Goal: Task Accomplishment & Management: Use online tool/utility

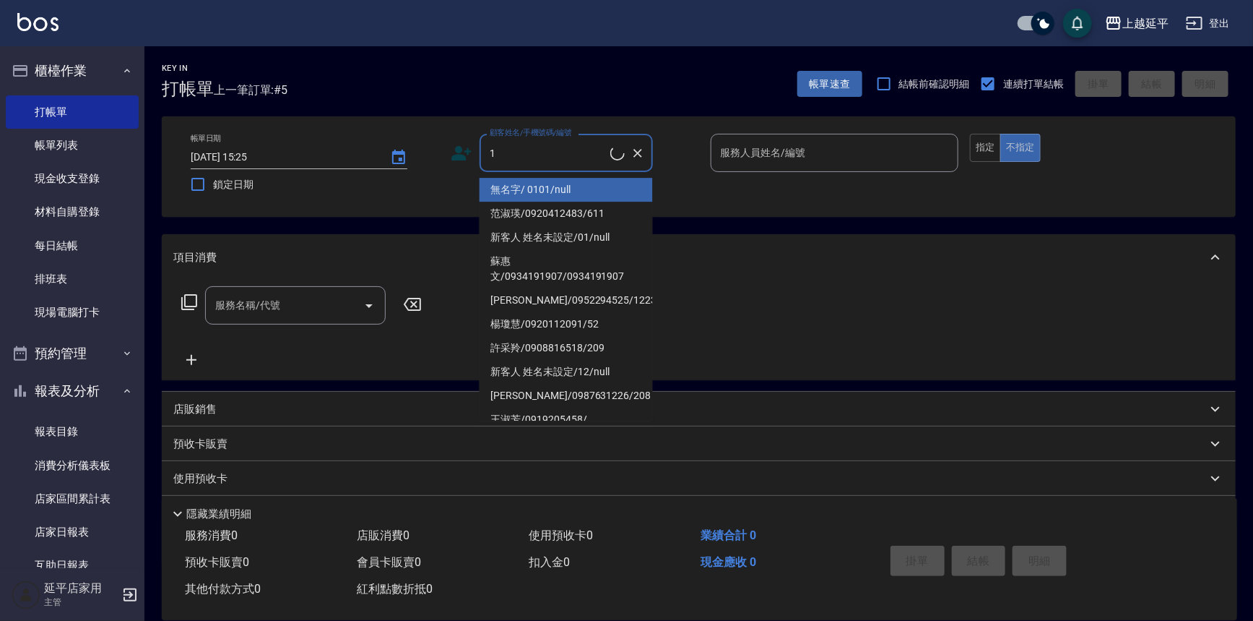
click at [524, 202] on li "范淑瑛/0920412483/611" at bounding box center [566, 214] width 173 height 24
type input "范淑瑛/0920412483/611"
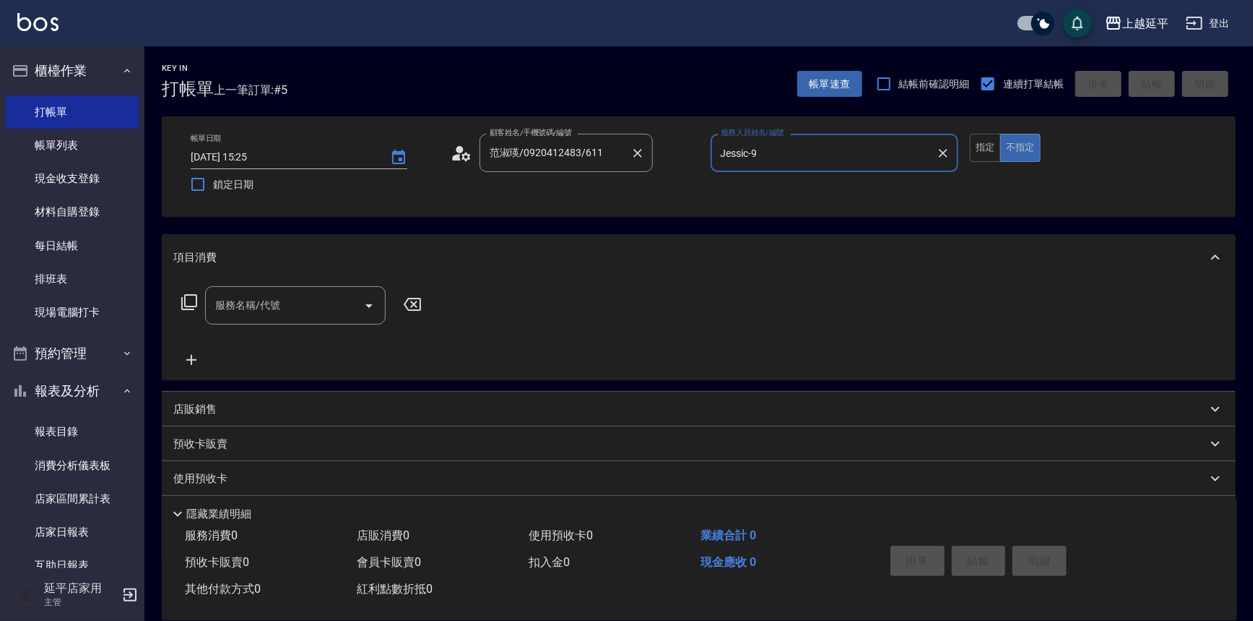
type input "Jessic-9"
click at [529, 158] on input "范淑瑛/0920412483/611" at bounding box center [555, 152] width 139 height 25
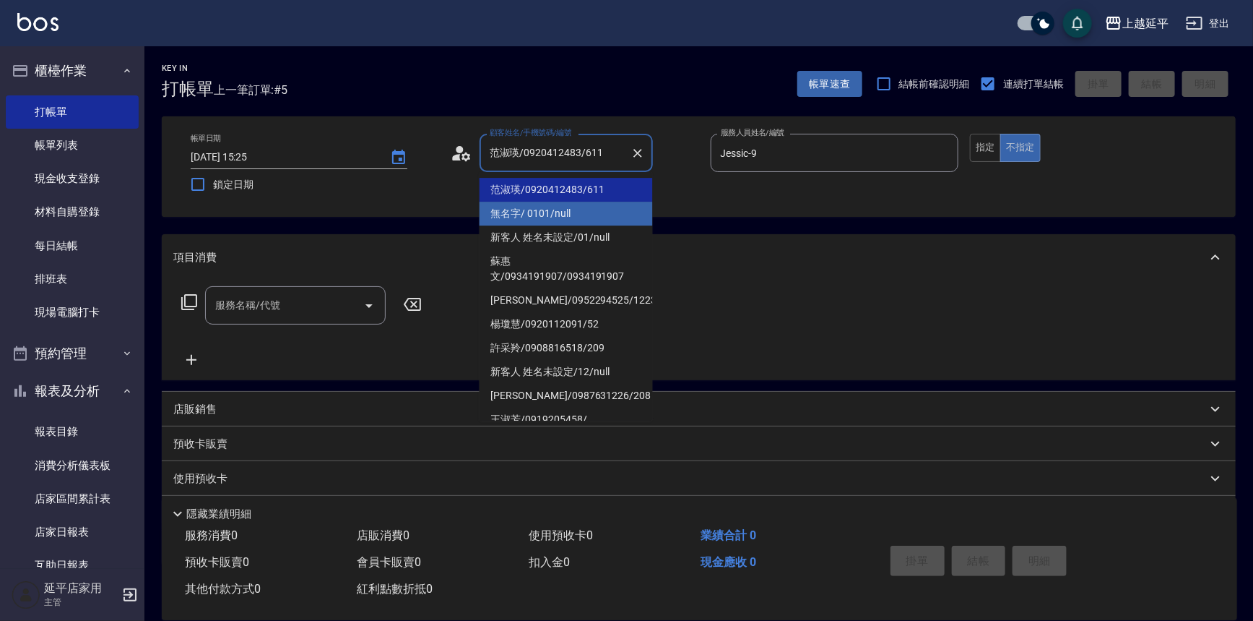
click at [514, 207] on li "無名字/ 0101/null" at bounding box center [566, 214] width 173 height 24
type input "無名字/ 0101/null"
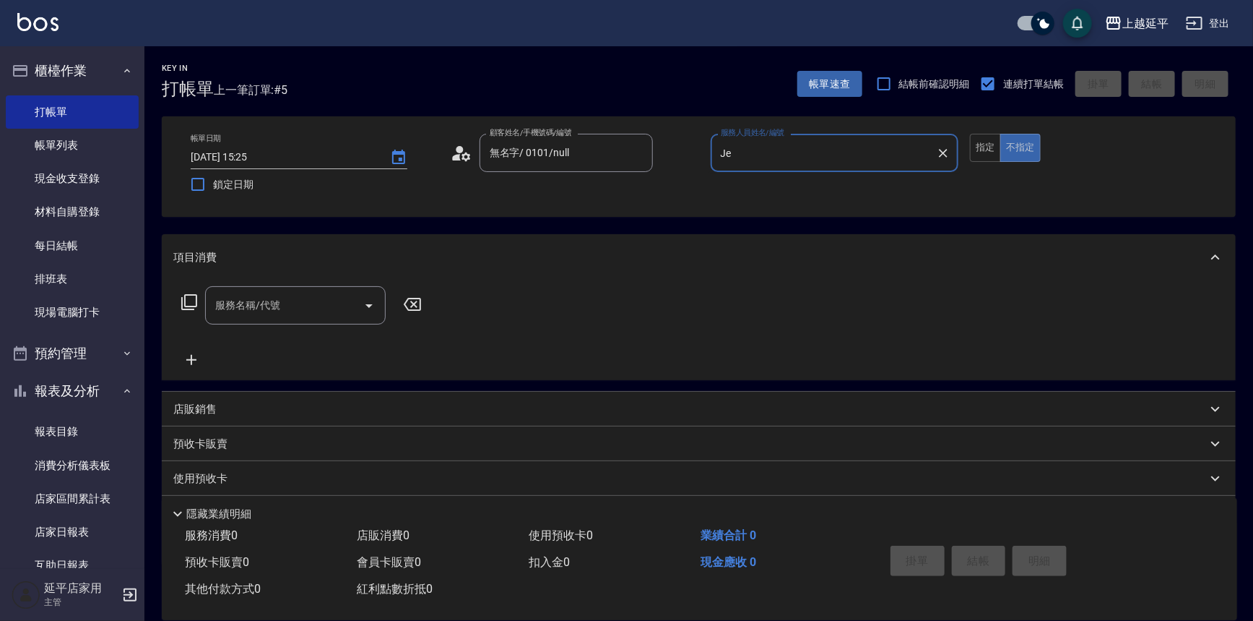
type input "J"
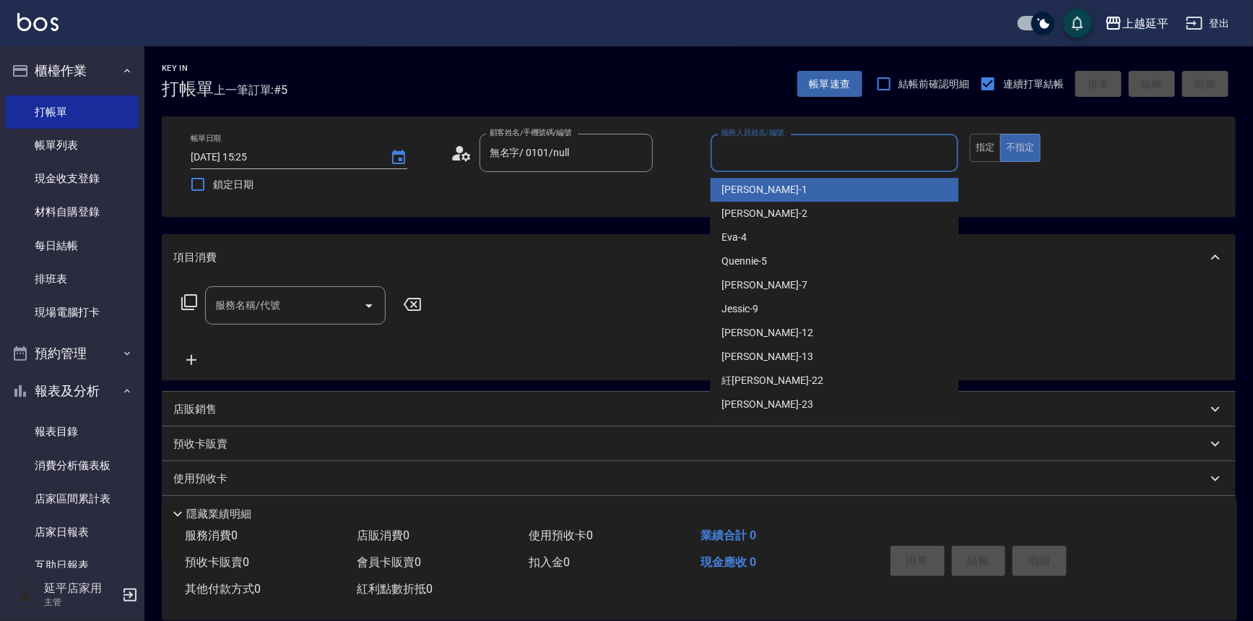
click at [771, 194] on div "[PERSON_NAME]-1" at bounding box center [835, 190] width 248 height 24
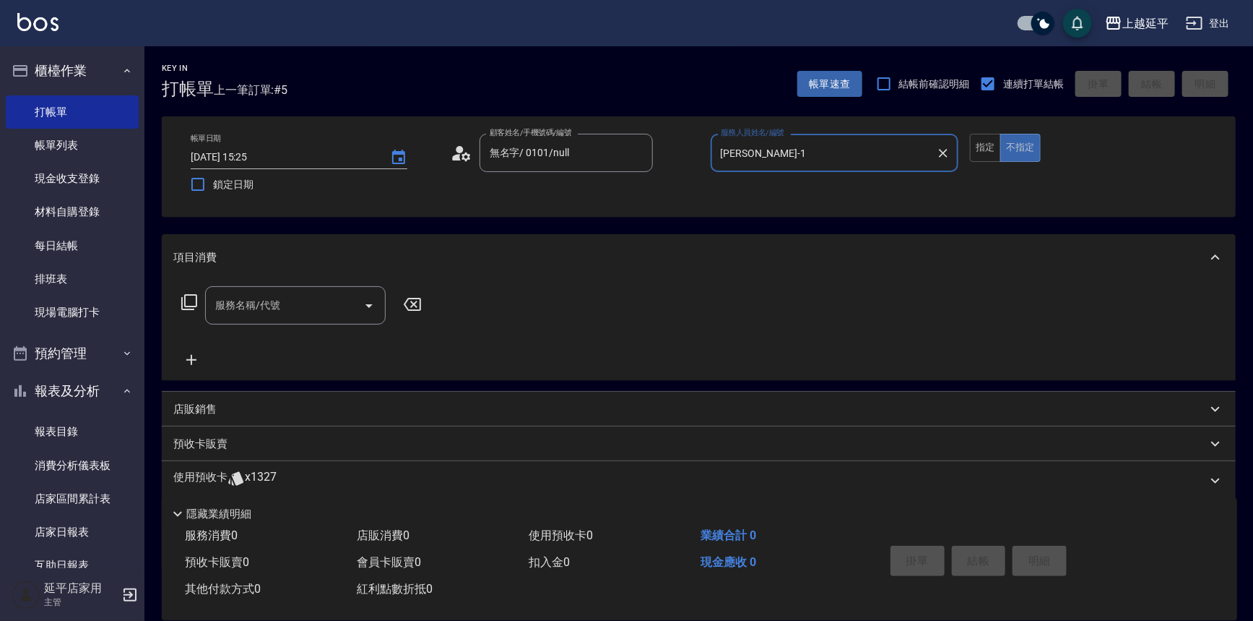
click at [366, 301] on icon "Open" at bounding box center [368, 305] width 17 height 17
type input "[PERSON_NAME]-1"
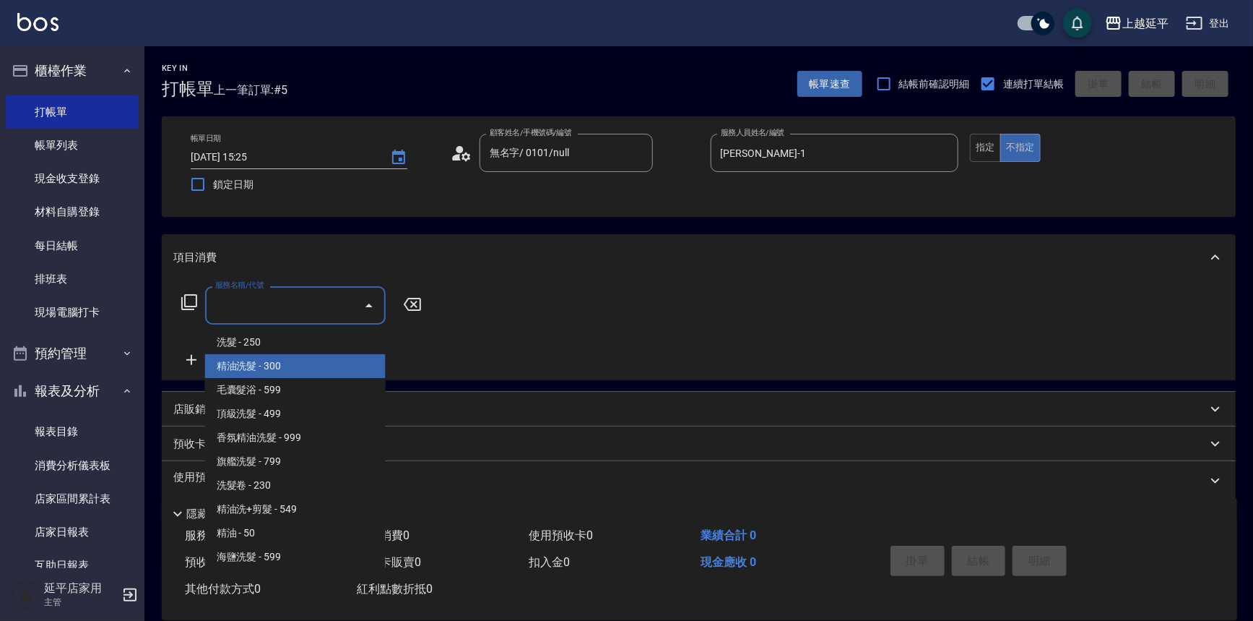
click at [265, 358] on span "精油洗髮 - 300" at bounding box center [295, 366] width 181 height 24
type input "精油洗髮(102)"
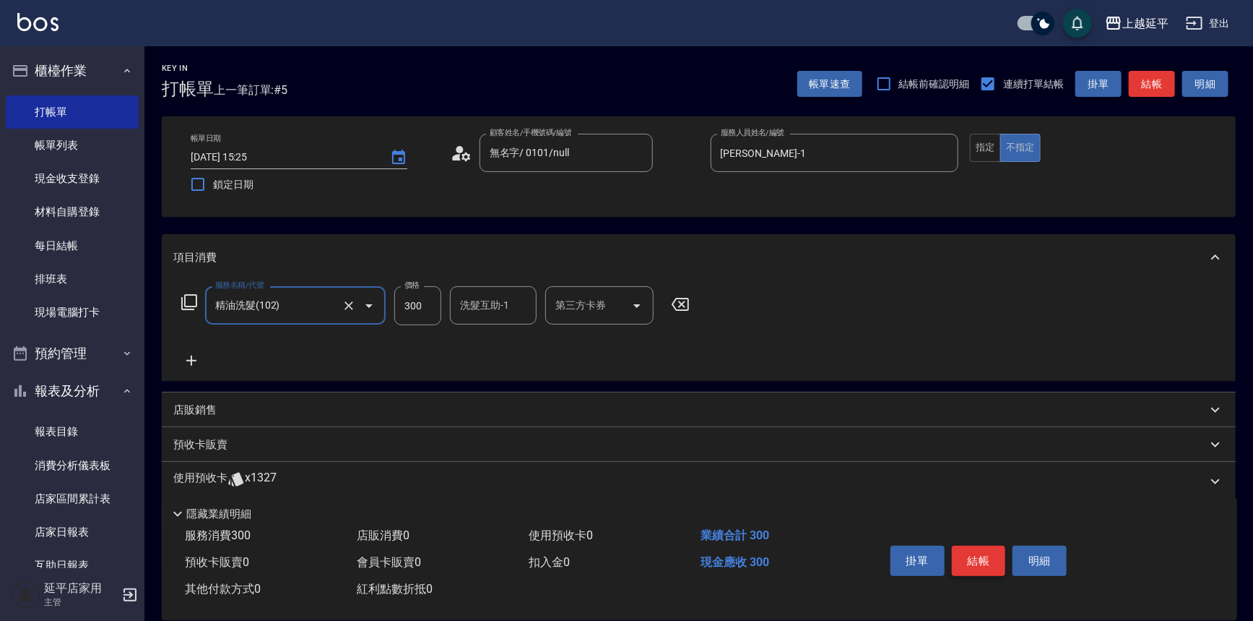
click at [972, 562] on button "結帳" at bounding box center [979, 560] width 54 height 30
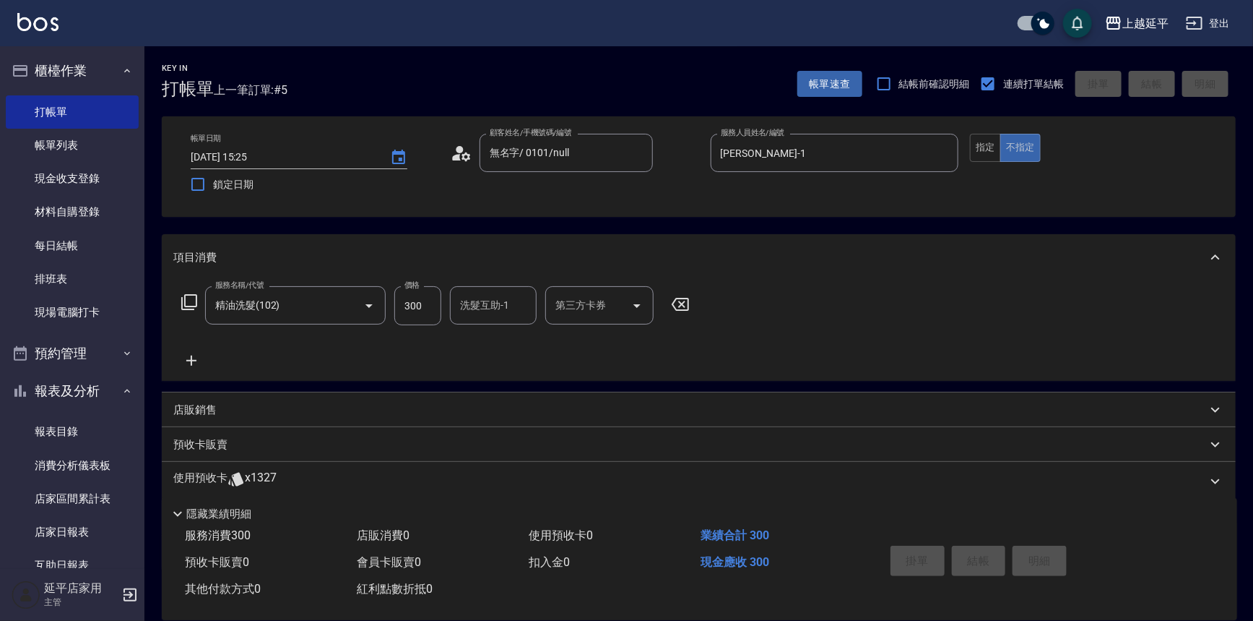
type input "[DATE] 16:31"
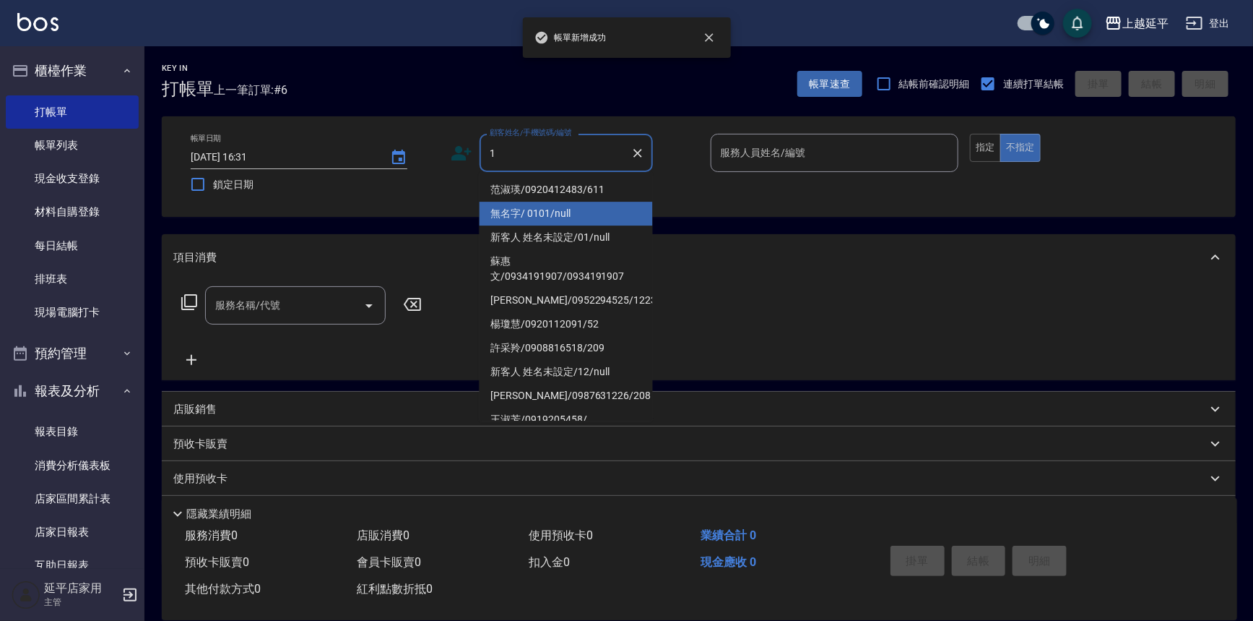
click at [507, 206] on li "無名字/ 0101/null" at bounding box center [566, 214] width 173 height 24
type input "無名字/ 0101/null"
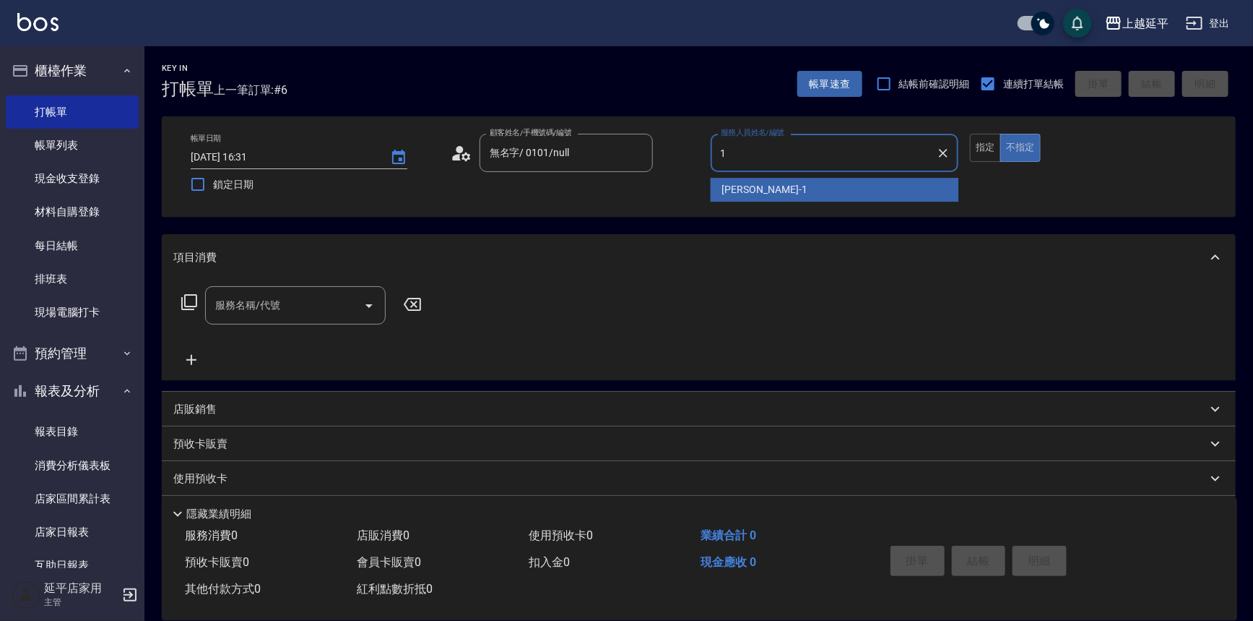
click at [758, 194] on span "[PERSON_NAME]-1" at bounding box center [764, 189] width 85 height 15
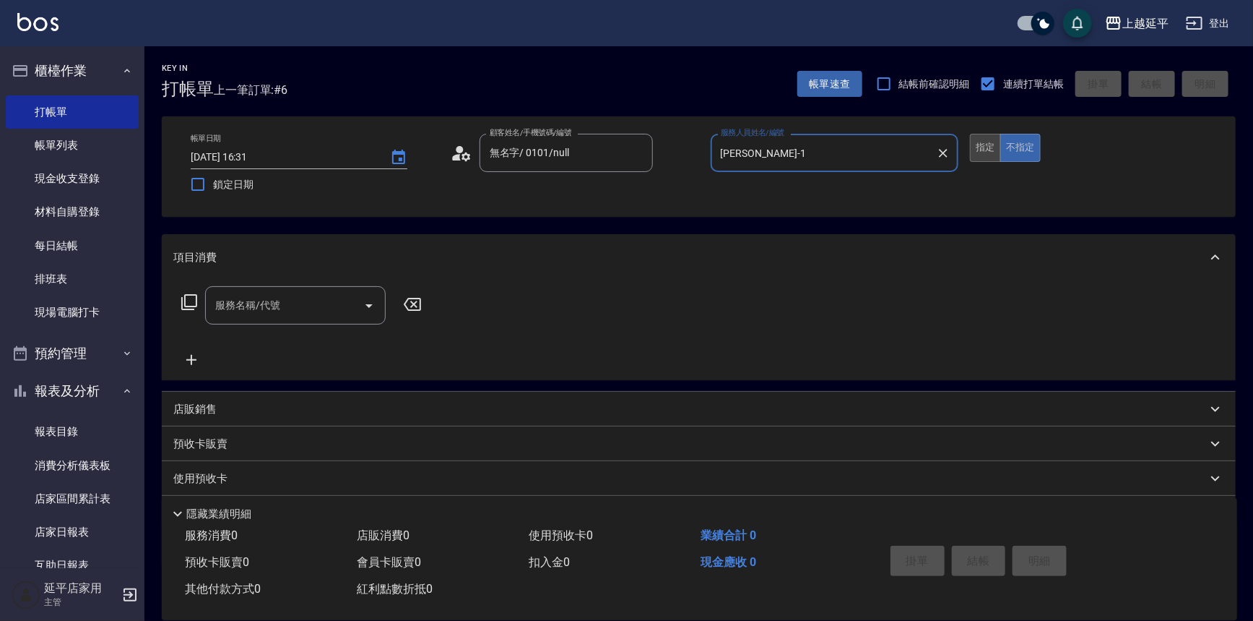
type input "[PERSON_NAME]-1"
click at [987, 139] on button "指定" at bounding box center [985, 148] width 31 height 28
click at [372, 300] on icon "Open" at bounding box center [368, 305] width 17 height 17
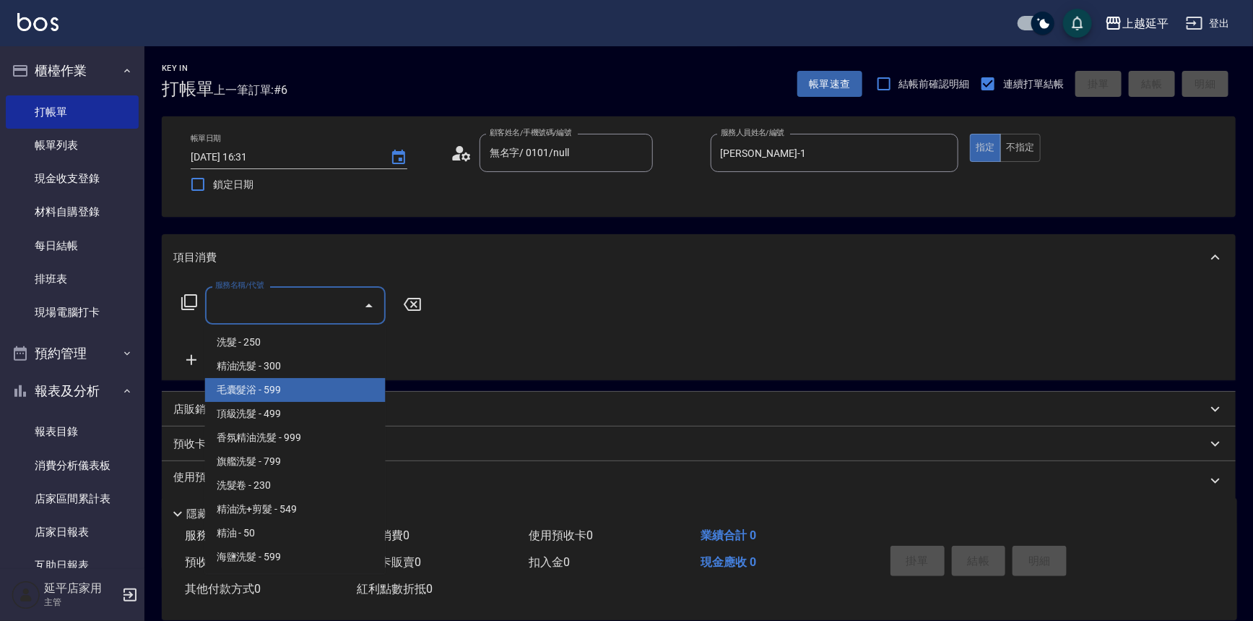
click at [282, 397] on span "毛囊髮浴 - 599" at bounding box center [295, 390] width 181 height 24
type input "毛囊髮浴(103)"
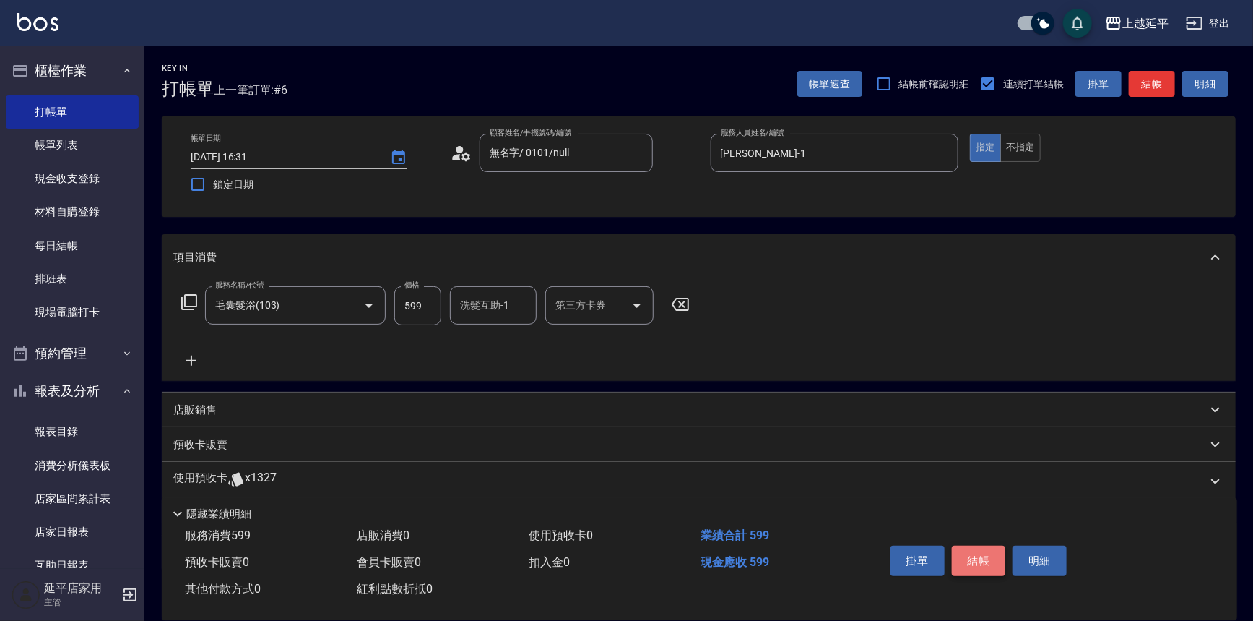
click at [979, 558] on button "結帳" at bounding box center [979, 560] width 54 height 30
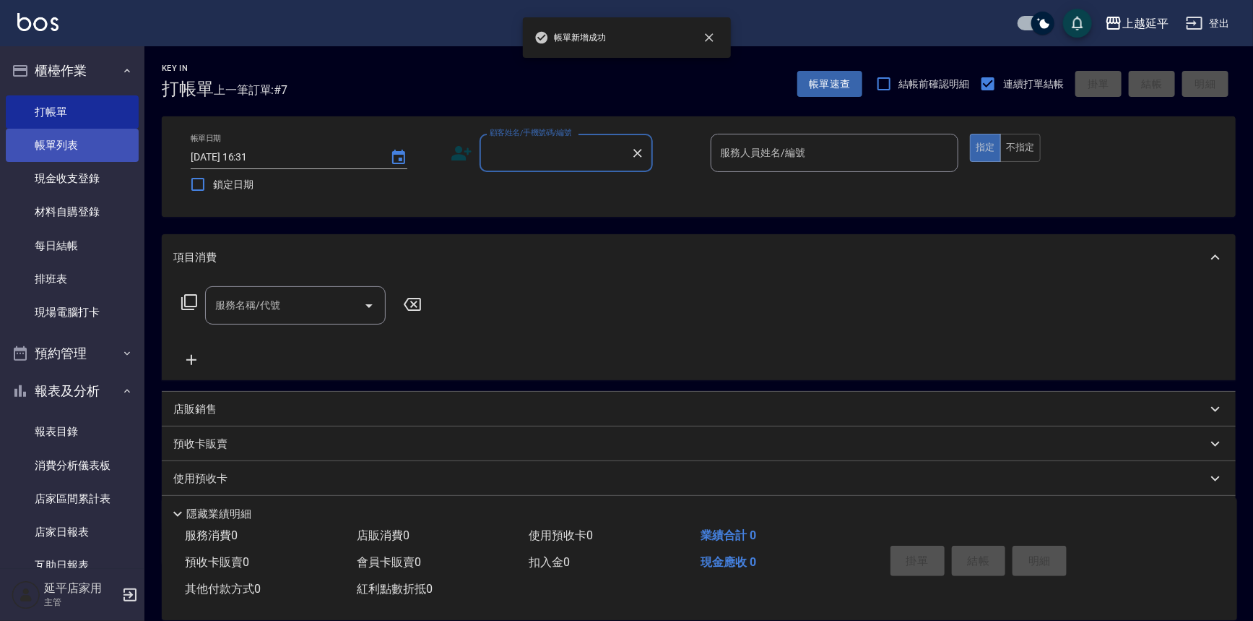
click at [45, 149] on link "帳單列表" at bounding box center [72, 145] width 133 height 33
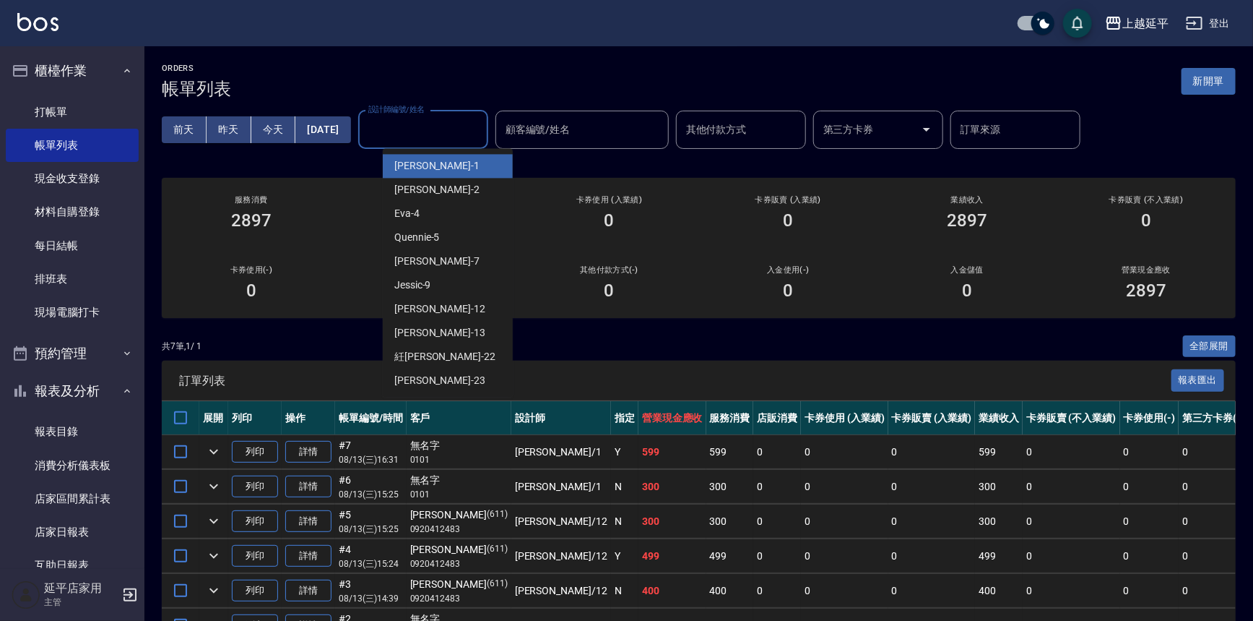
click at [419, 124] on input "設計師編號/姓名" at bounding box center [423, 129] width 117 height 25
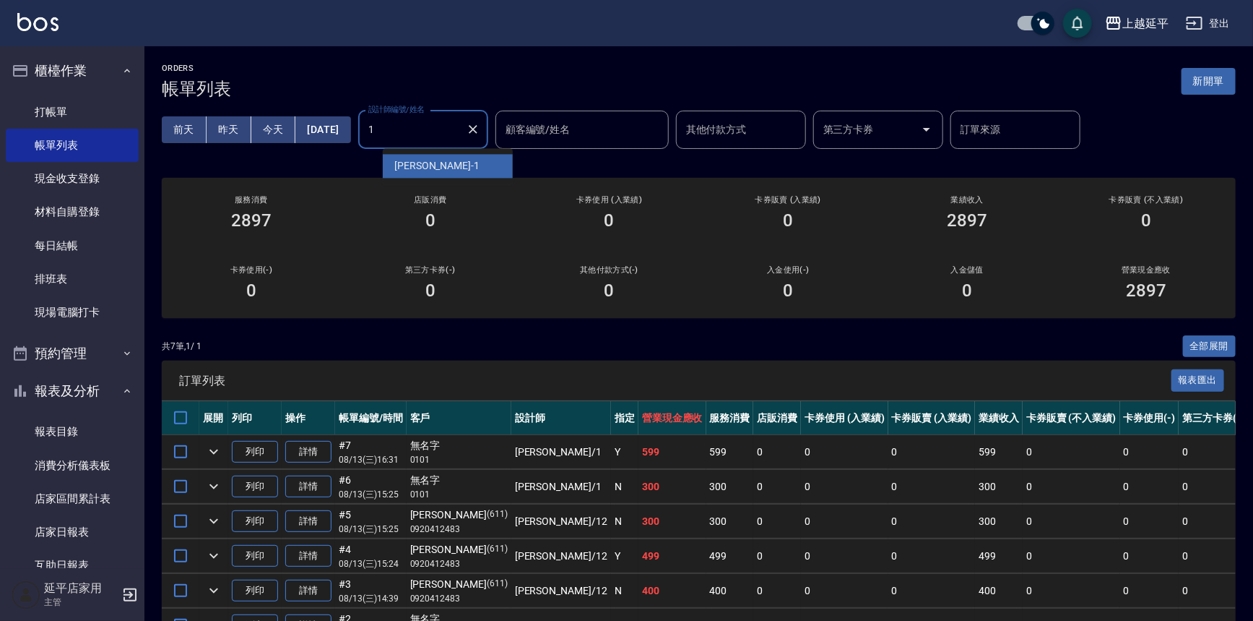
click at [428, 164] on span "[PERSON_NAME]-1" at bounding box center [436, 165] width 85 height 15
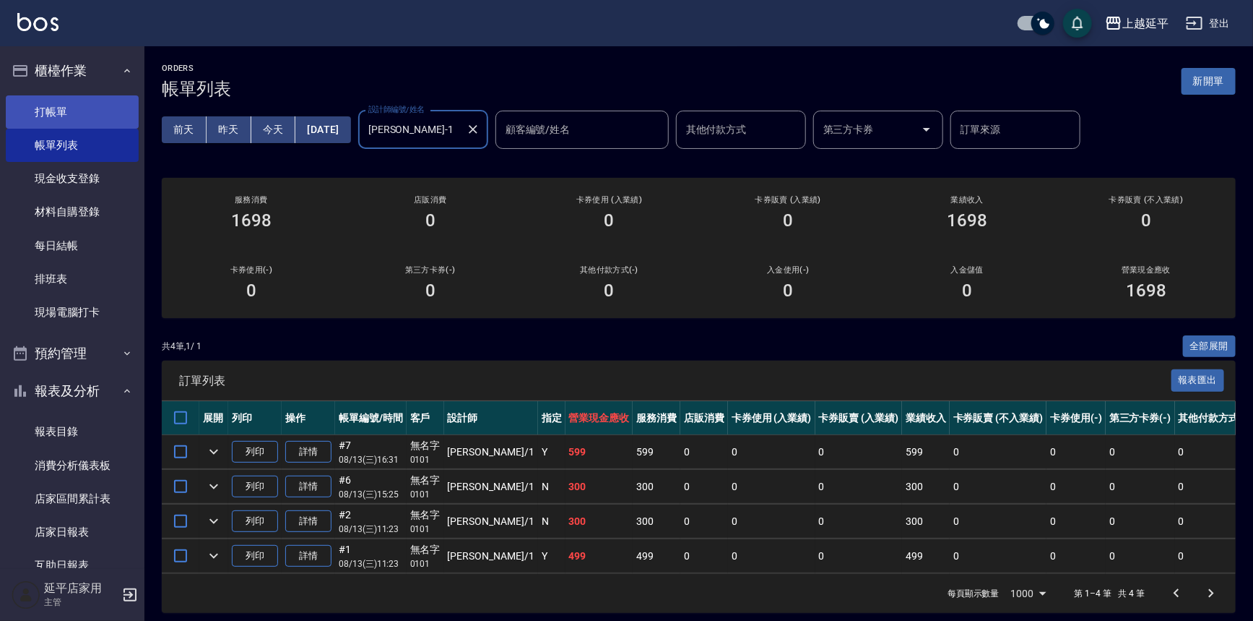
type input "[PERSON_NAME]-1"
click at [64, 115] on link "打帳單" at bounding box center [72, 111] width 133 height 33
